Goal: Check status: Check status

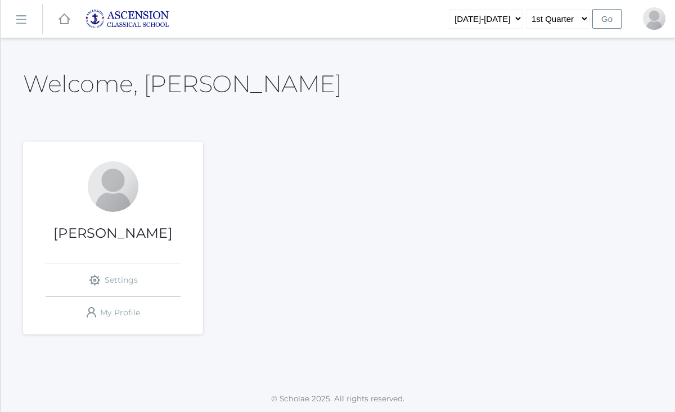
click at [22, 22] on rect at bounding box center [21, 20] width 18 height 18
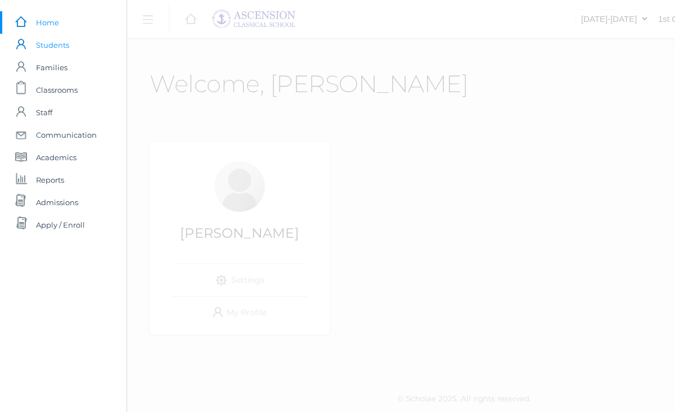
click at [67, 44] on span "Students" at bounding box center [52, 45] width 33 height 22
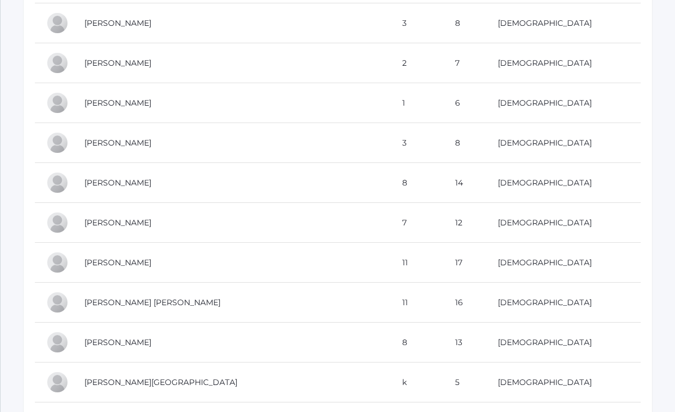
scroll to position [1488, 0]
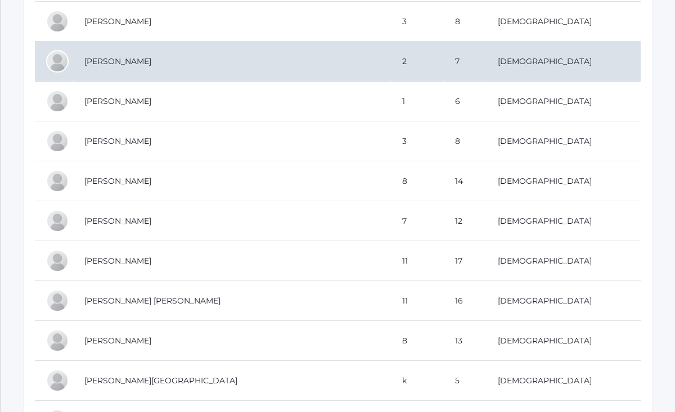
click at [146, 61] on td "[PERSON_NAME]" at bounding box center [232, 62] width 318 height 40
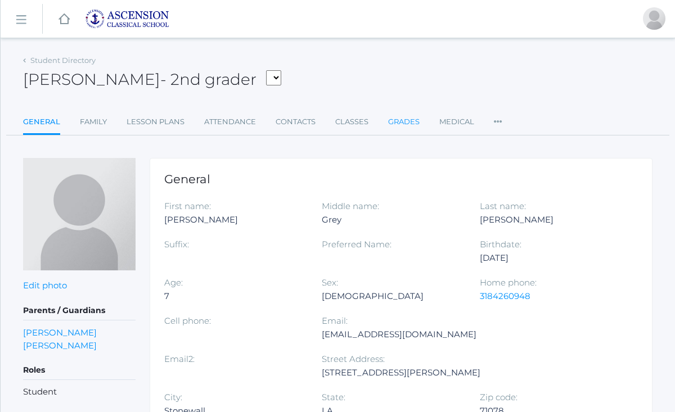
click at [410, 121] on link "Grades" at bounding box center [403, 122] width 31 height 22
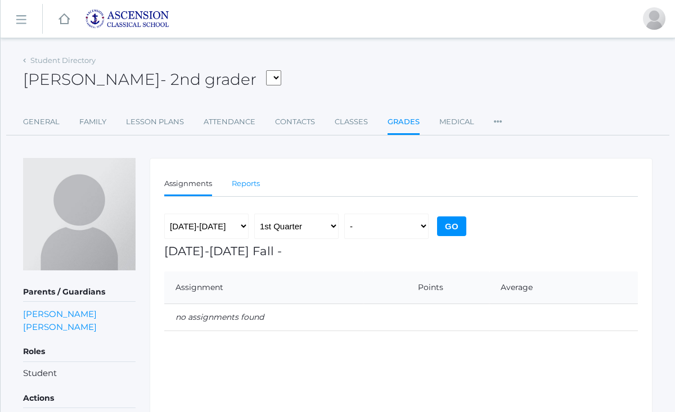
click at [252, 186] on link "Reports" at bounding box center [246, 184] width 28 height 22
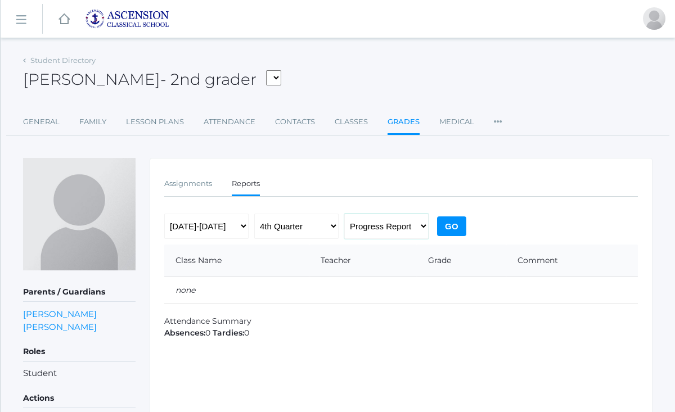
click at [423, 227] on select "Progress Report Report Card" at bounding box center [386, 226] width 84 height 25
click at [344, 214] on select "Progress Report Report Card" at bounding box center [386, 226] width 84 height 25
click at [452, 224] on input "Go" at bounding box center [451, 226] width 29 height 20
click at [425, 224] on select "Progress Report Report Card" at bounding box center [386, 226] width 84 height 25
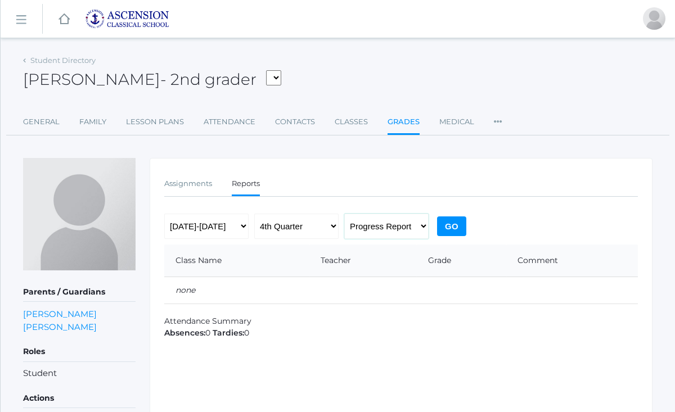
select select "report"
click at [344, 214] on select "Progress Report Report Card" at bounding box center [386, 226] width 84 height 25
click at [242, 228] on select "2022-2023 2023-2024 2024-2025 2025-2026" at bounding box center [206, 226] width 84 height 25
select select "[DATE]-[DATE]"
click at [164, 214] on select "2022-2023 2023-2024 2024-2025 2025-2026" at bounding box center [206, 226] width 84 height 25
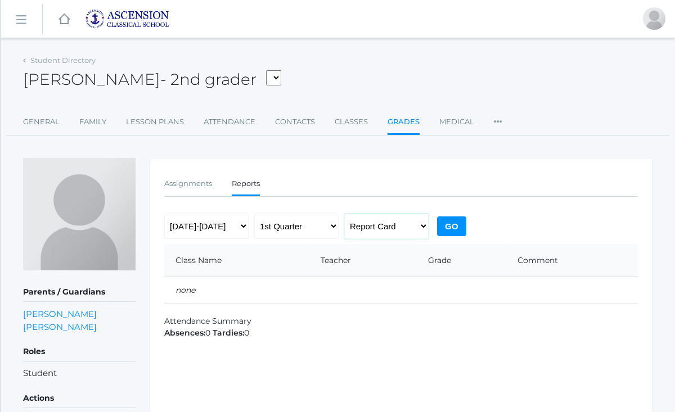
click at [425, 225] on select "Progress Report Report Card" at bounding box center [386, 226] width 84 height 25
select select "midterm"
click at [344, 214] on select "Progress Report Report Card" at bounding box center [386, 226] width 84 height 25
click at [453, 225] on input "Go" at bounding box center [451, 226] width 29 height 20
click at [25, 19] on rect at bounding box center [21, 20] width 18 height 18
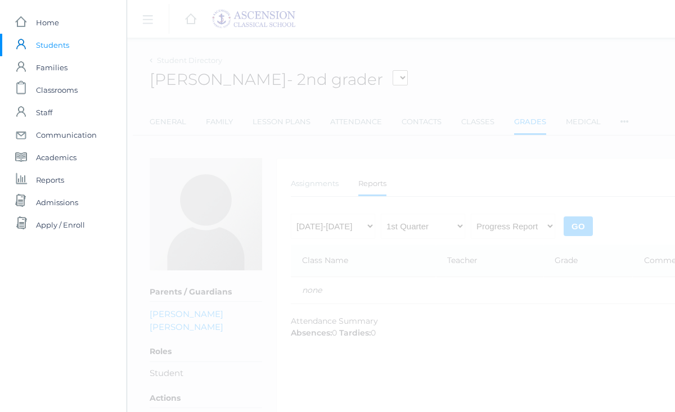
click at [58, 44] on span "Students" at bounding box center [52, 45] width 33 height 22
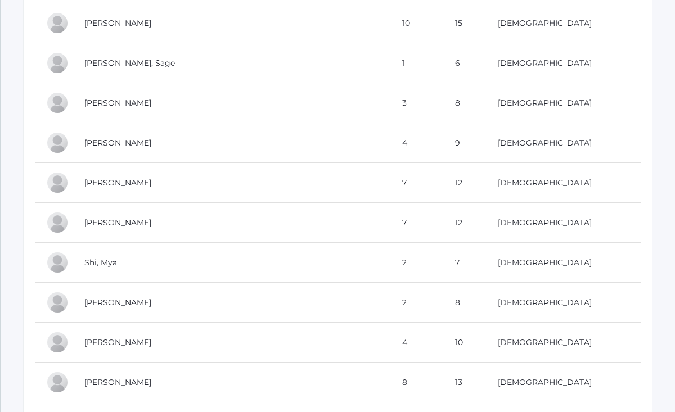
scroll to position [3920, 0]
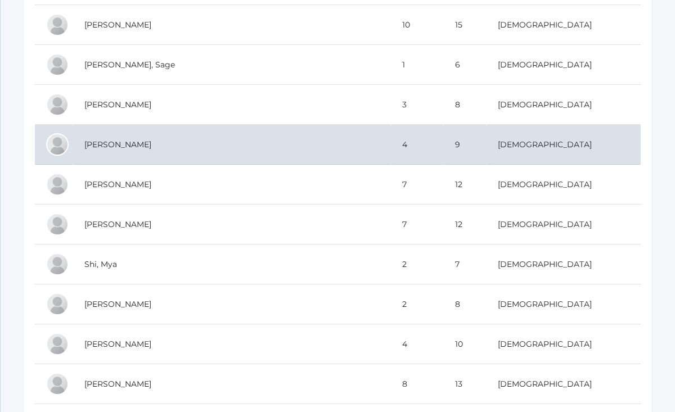
click at [273, 152] on td "Rose, Levi" at bounding box center [232, 145] width 318 height 40
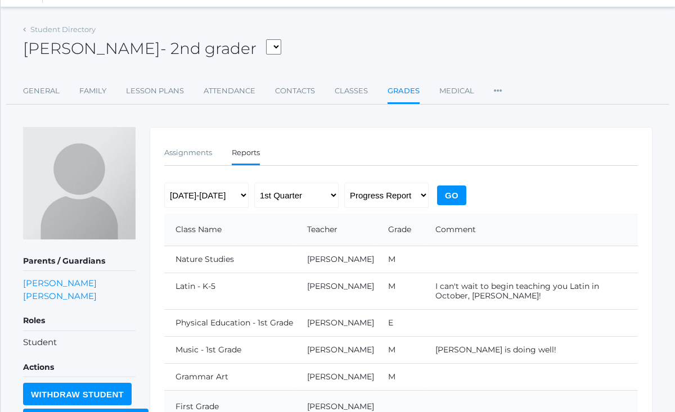
scroll to position [28, 0]
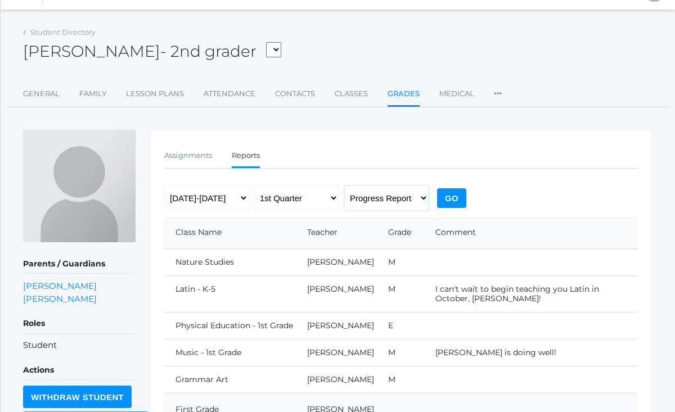
click at [426, 197] on select "Progress Report Report Card" at bounding box center [386, 198] width 84 height 25
select select "report"
click at [344, 186] on select "Progress Report Report Card" at bounding box center [386, 198] width 84 height 25
click at [452, 197] on input "Go" at bounding box center [451, 198] width 29 height 20
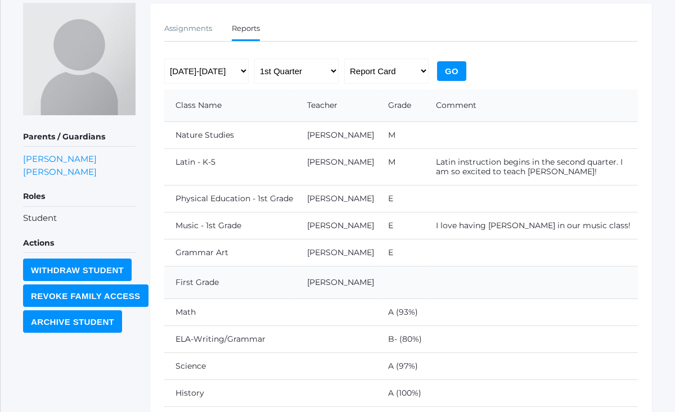
scroll to position [164, 0]
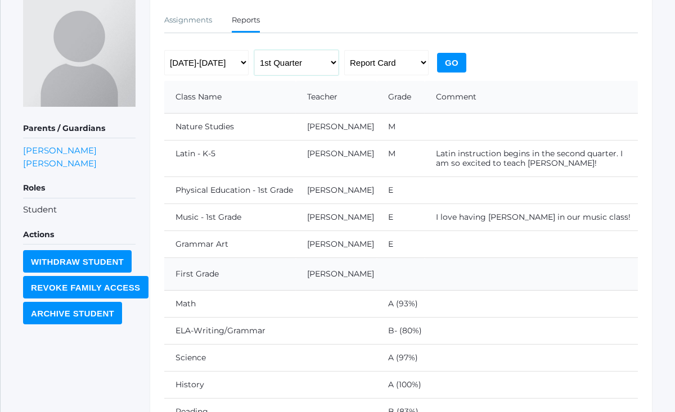
click at [334, 61] on select "1st Quarter 2nd Quarter 3rd Quarter 4th Quarter" at bounding box center [296, 62] width 84 height 25
select select "4"
click at [254, 50] on select "1st Quarter 2nd Quarter 3rd Quarter 4th Quarter" at bounding box center [296, 62] width 84 height 25
click at [455, 59] on input "Go" at bounding box center [451, 63] width 29 height 20
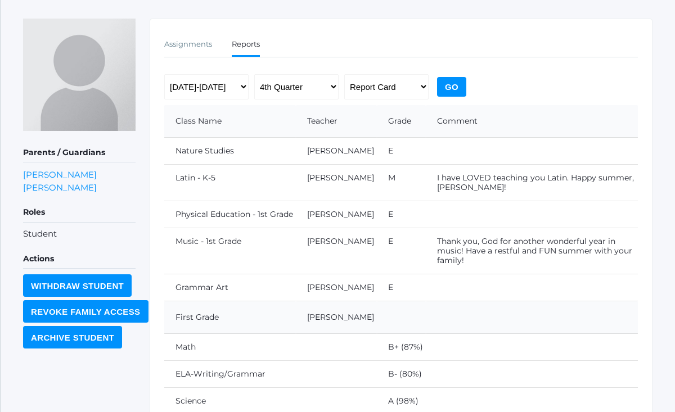
scroll to position [129, 0]
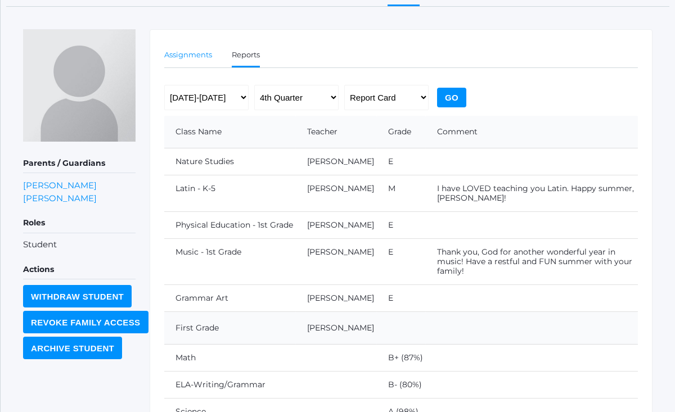
click at [199, 56] on link "Assignments" at bounding box center [188, 55] width 48 height 22
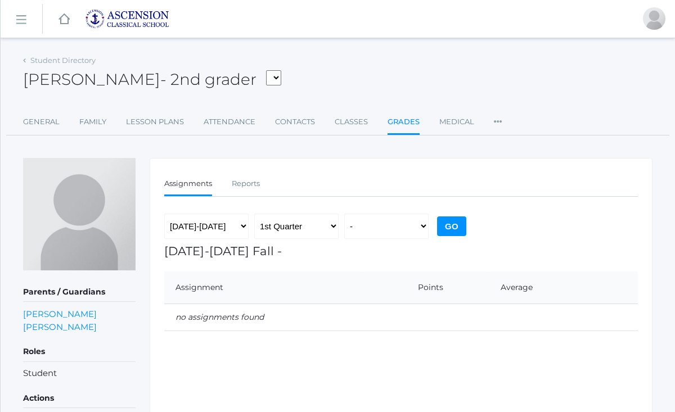
scroll to position [129, 0]
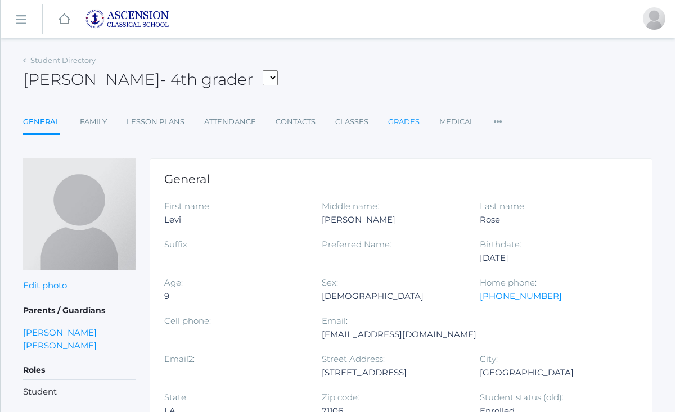
click at [410, 121] on link "Grades" at bounding box center [403, 122] width 31 height 22
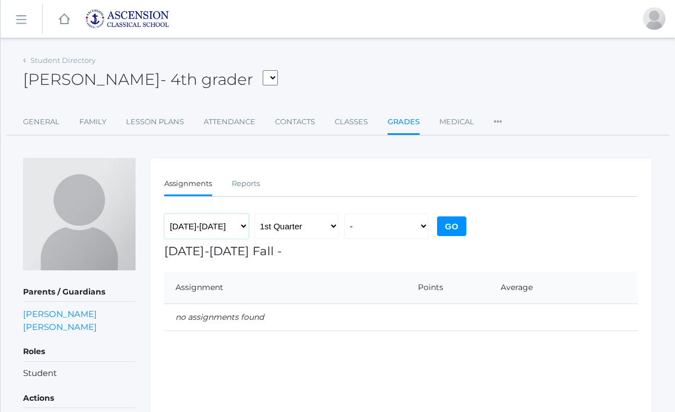
click at [243, 225] on select "[DATE]-[DATE] [DATE]-[DATE] [DATE]-[DATE] [DATE]-[DATE]" at bounding box center [206, 226] width 84 height 25
select select "[DATE]-[DATE]"
click at [164, 214] on select "[DATE]-[DATE] [DATE]-[DATE] [DATE]-[DATE] [DATE]-[DATE]" at bounding box center [206, 226] width 84 height 25
click at [333, 224] on select "1st Quarter 2nd Quarter 3rd Quarter 4th Quarter" at bounding box center [296, 226] width 84 height 25
select select "4"
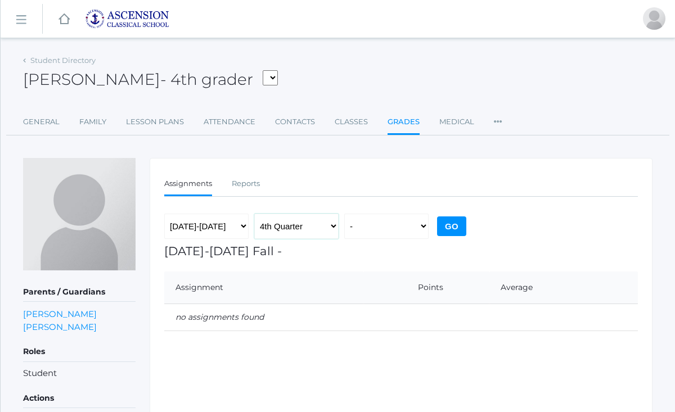
click at [254, 214] on select "1st Quarter 2nd Quarter 3rd Quarter 4th Quarter" at bounding box center [296, 226] width 84 height 25
click at [422, 227] on select "-" at bounding box center [386, 226] width 84 height 25
click at [344, 214] on select "-" at bounding box center [386, 226] width 84 height 25
click at [422, 254] on h1 "[DATE]-[DATE] Fall -" at bounding box center [400, 251] width 473 height 13
click at [254, 184] on link "Reports" at bounding box center [246, 184] width 28 height 22
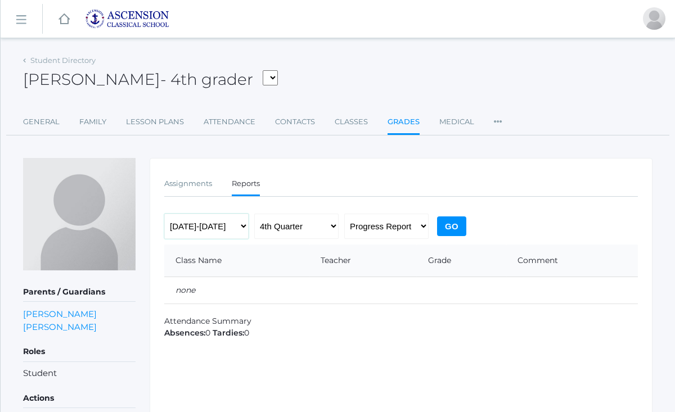
click at [242, 227] on select "[DATE]-[DATE] [DATE]-[DATE] [DATE]-[DATE] [DATE]-[DATE]" at bounding box center [206, 226] width 84 height 25
select select "[DATE]-[DATE]"
click at [164, 214] on select "[DATE]-[DATE] [DATE]-[DATE] [DATE]-[DATE] [DATE]-[DATE]" at bounding box center [206, 226] width 84 height 25
click at [455, 223] on input "Go" at bounding box center [451, 226] width 29 height 20
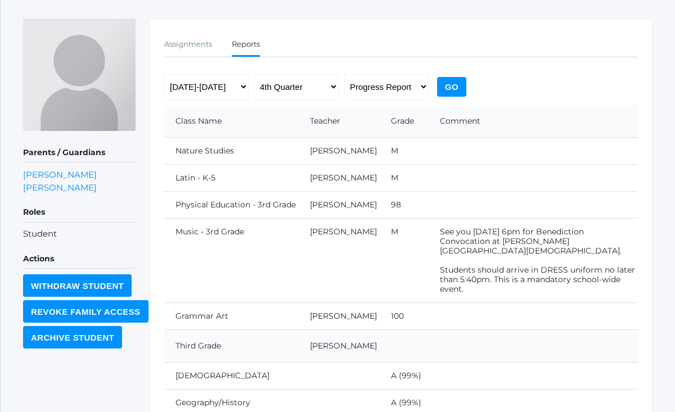
scroll to position [136, 0]
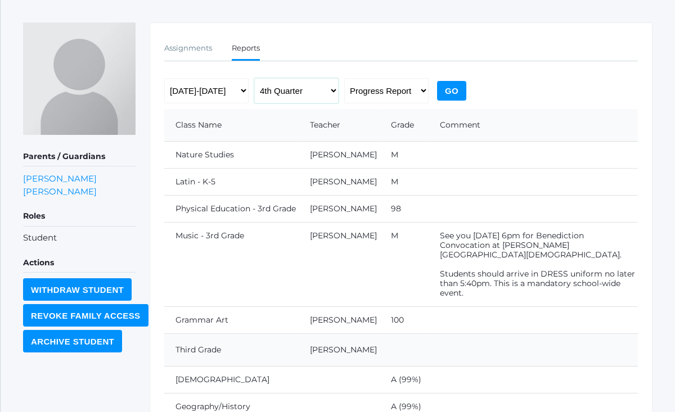
click at [332, 92] on select "1st Quarter 2nd Quarter 3rd Quarter 4th Quarter" at bounding box center [296, 90] width 84 height 25
select select "3"
click at [254, 78] on select "1st Quarter 2nd Quarter 3rd Quarter 4th Quarter" at bounding box center [296, 90] width 84 height 25
click at [455, 89] on input "Go" at bounding box center [451, 91] width 29 height 20
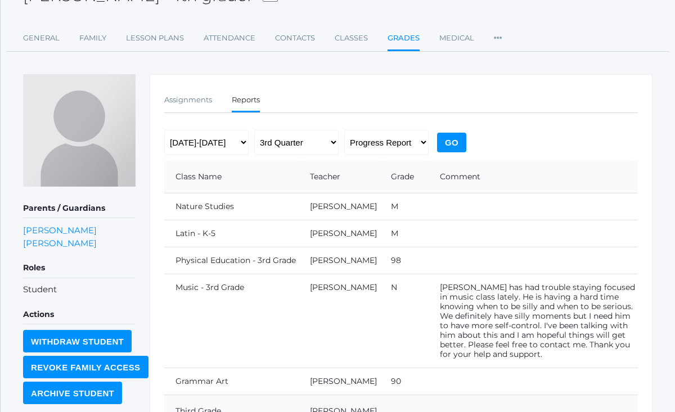
scroll to position [83, 0]
